Goal: Information Seeking & Learning: Check status

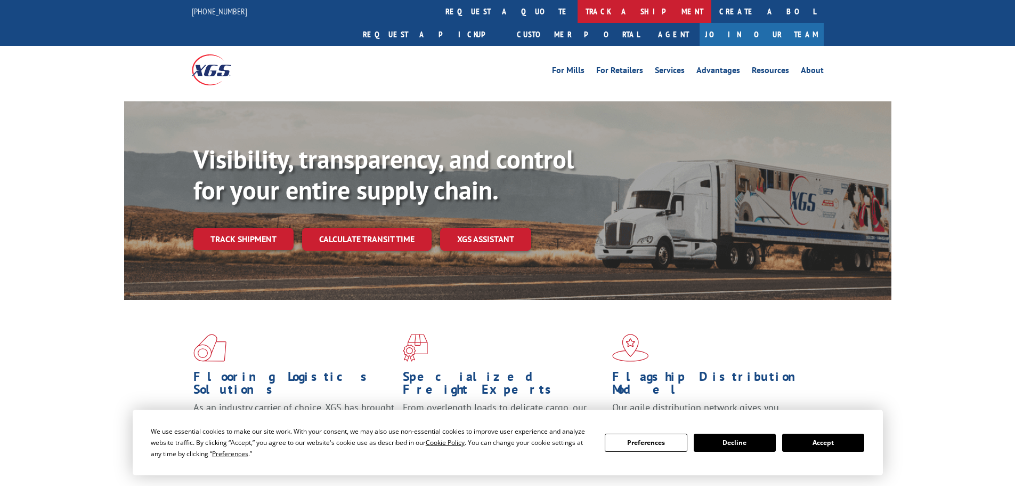
click at [578, 13] on link "track a shipment" at bounding box center [645, 11] width 134 height 23
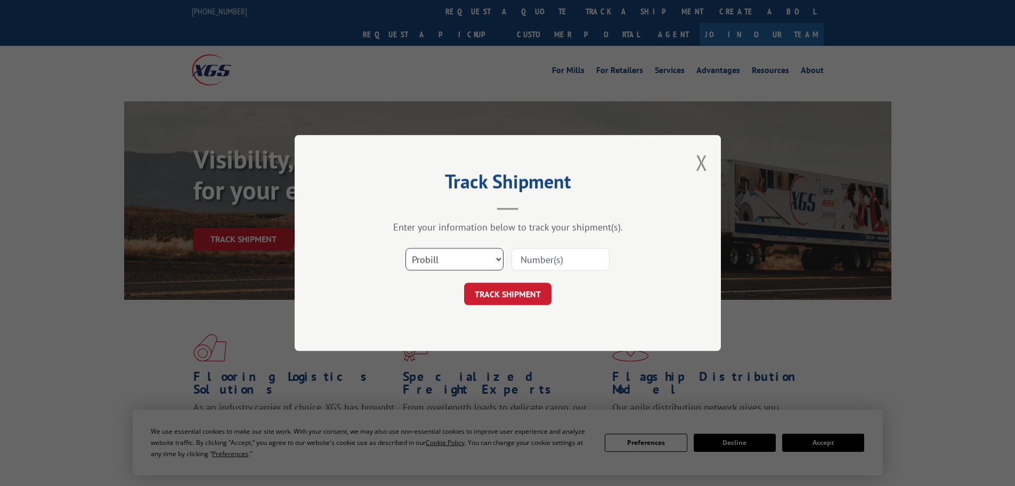
drag, startPoint x: 445, startPoint y: 262, endPoint x: 444, endPoint y: 270, distance: 7.5
click at [445, 264] on select "Select category... Probill BOL PO" at bounding box center [455, 259] width 98 height 22
select select "bol"
click at [406, 248] on select "Select category... Probill BOL PO" at bounding box center [455, 259] width 98 height 22
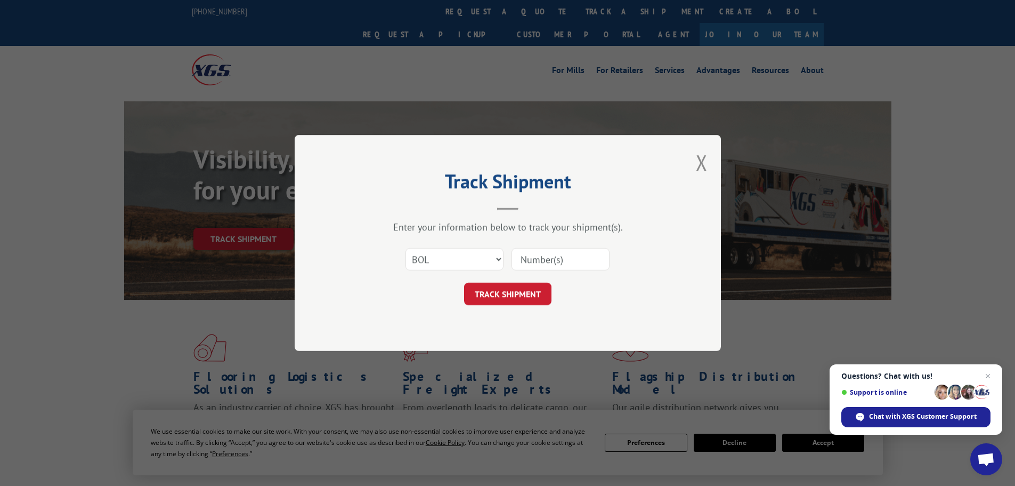
paste input "5562603"
type input "5562603"
click at [498, 292] on button "TRACK SHIPMENT" at bounding box center [507, 293] width 87 height 22
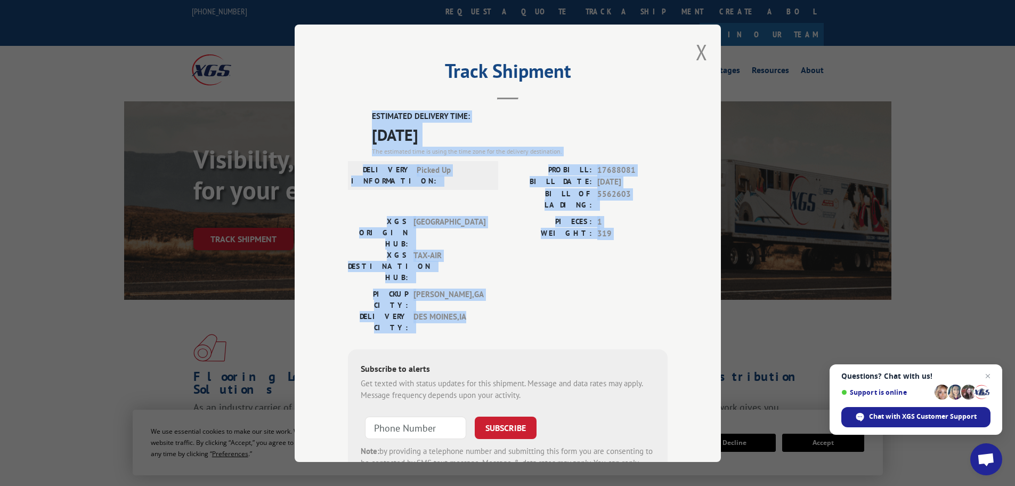
drag, startPoint x: 467, startPoint y: 264, endPoint x: 368, endPoint y: 117, distance: 177.8
click at [368, 117] on div "ESTIMATED DELIVERY TIME: [DATE] The estimated time is using the time zone for t…" at bounding box center [508, 301] width 320 height 383
copy div "ESTIMATED DELIVERY TIME: [DATE] The estimated time is using the time zone for t…"
